Goal: Task Accomplishment & Management: Manage account settings

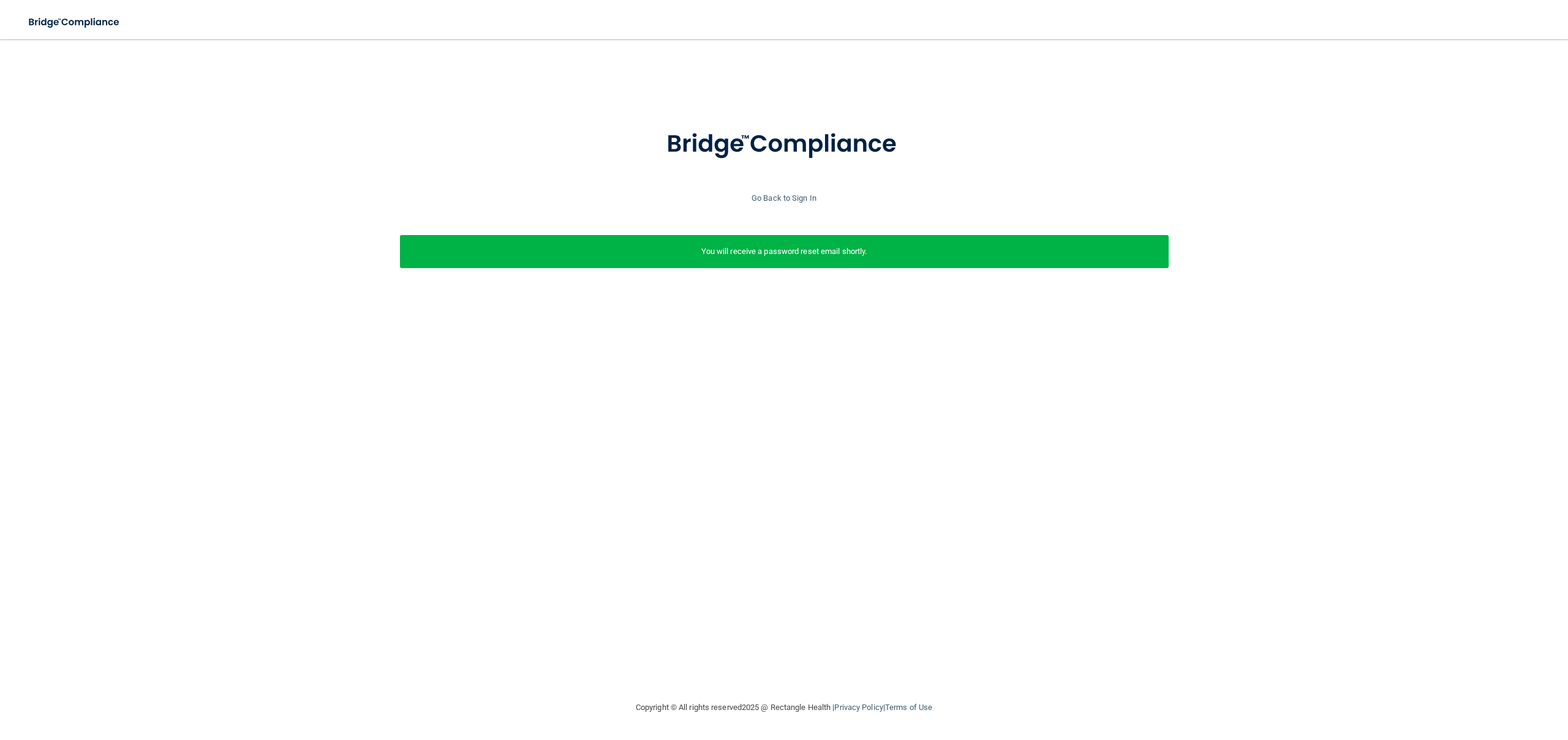
click at [723, 247] on p "You will receive a password reset email shortly." at bounding box center [784, 252] width 750 height 15
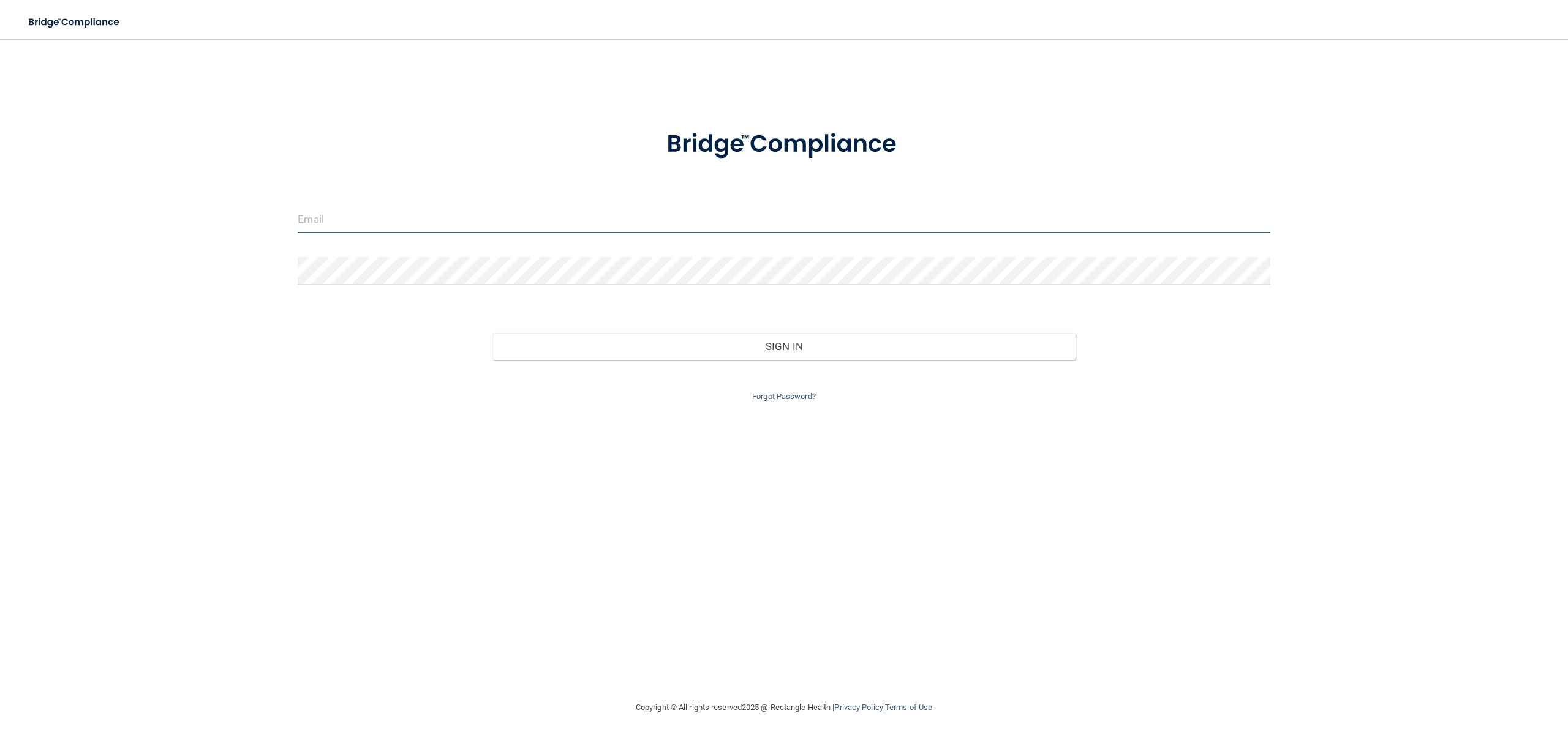
click at [764, 223] on input "email" at bounding box center [784, 219] width 972 height 28
type input "[EMAIL_ADDRESS][DOMAIN_NAME]"
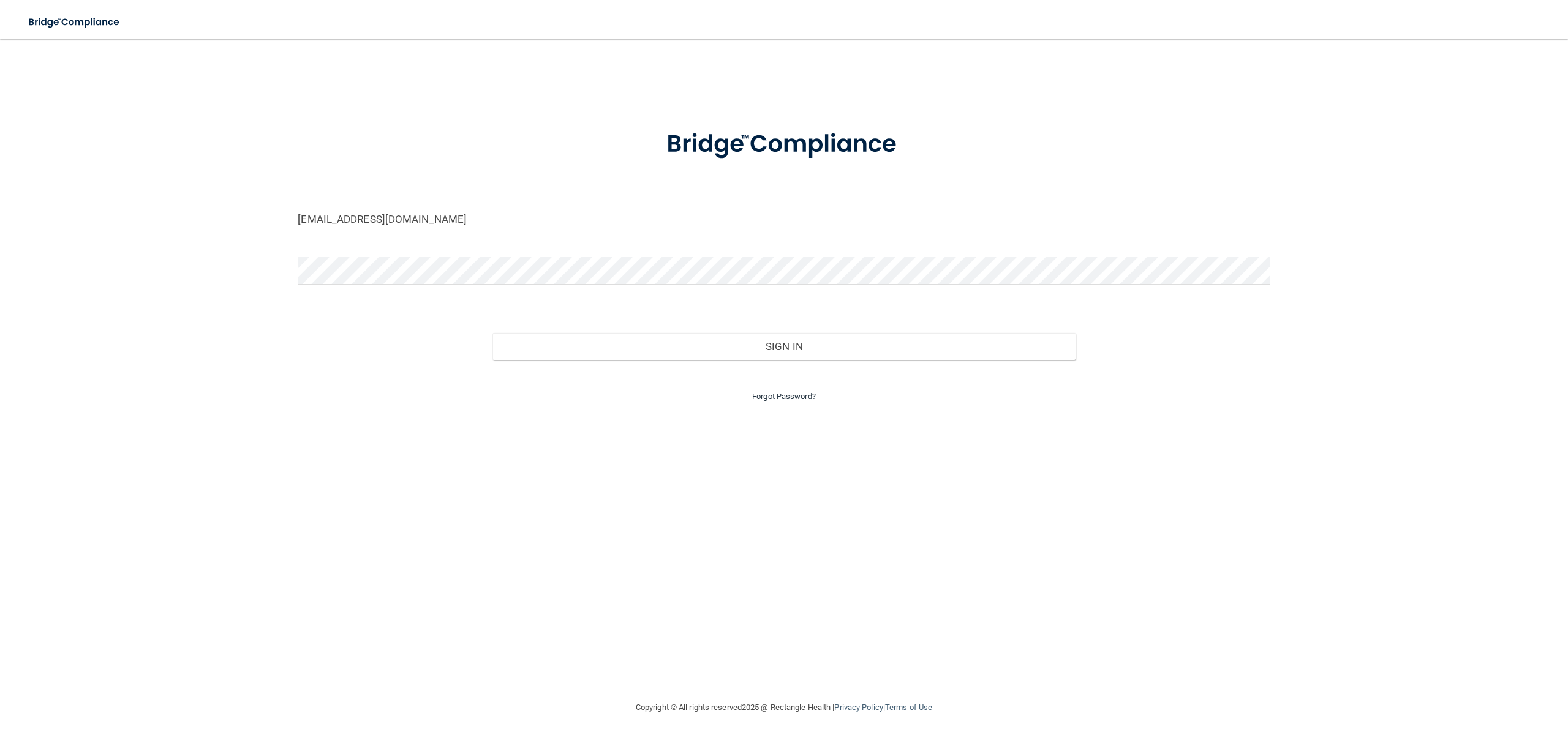
click at [771, 397] on link "Forgot Password?" at bounding box center [784, 396] width 64 height 9
click at [712, 261] on input "email" at bounding box center [784, 256] width 506 height 28
type input "[EMAIL_ADDRESS][DOMAIN_NAME]"
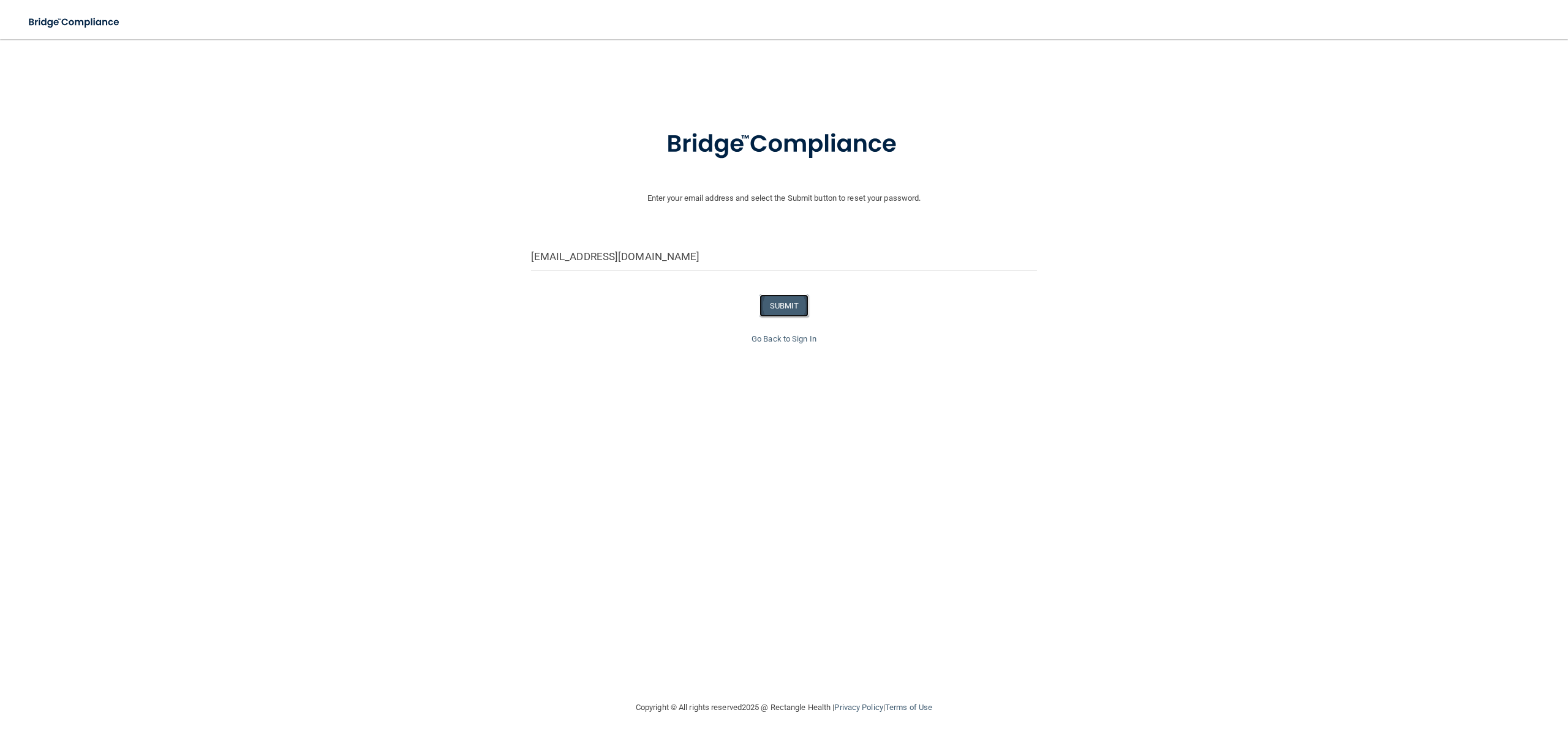
click at [790, 309] on button "SUBMIT" at bounding box center [784, 306] width 49 height 23
